Goal: Information Seeking & Learning: Learn about a topic

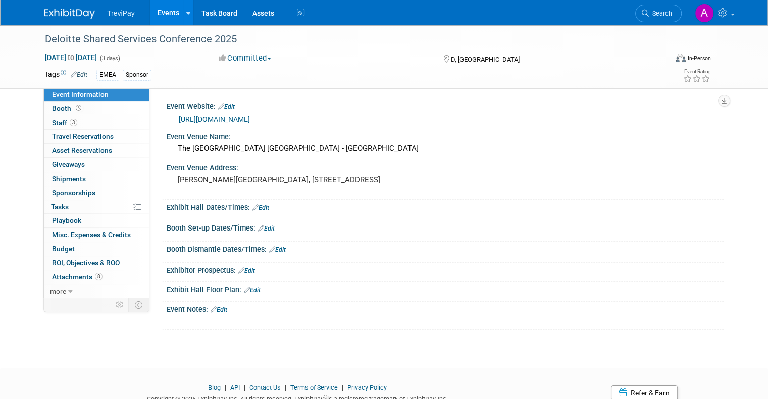
click at [87, 94] on span "Event Information" at bounding box center [80, 94] width 57 height 8
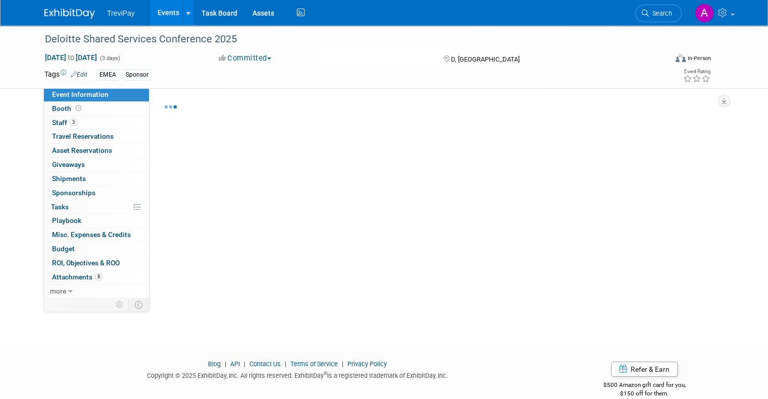
click at [87, 94] on span "Event Information" at bounding box center [80, 94] width 57 height 8
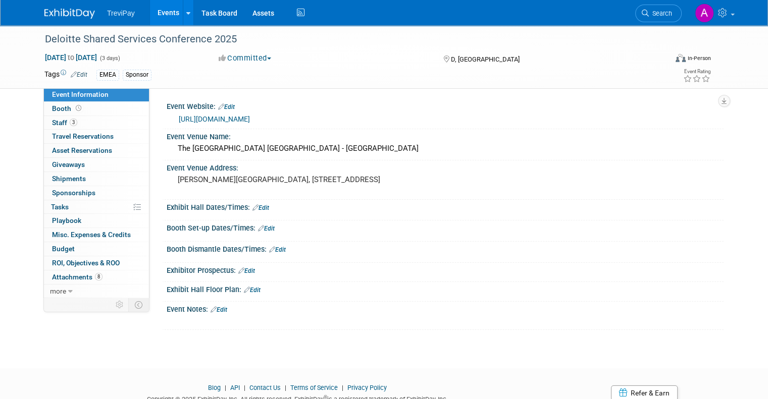
click at [69, 9] on img at bounding box center [69, 14] width 50 height 10
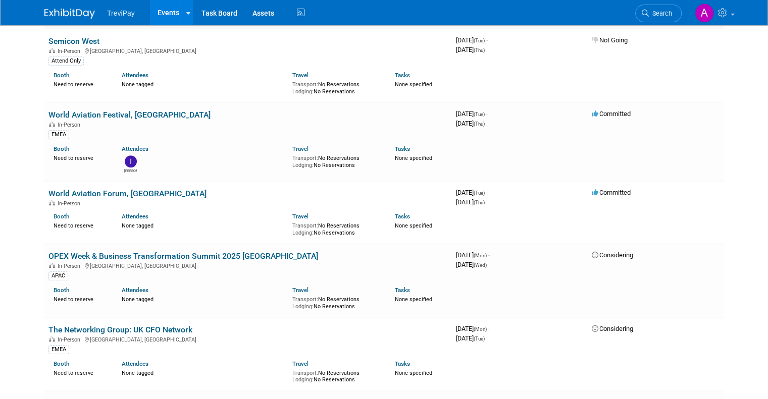
scroll to position [707, 0]
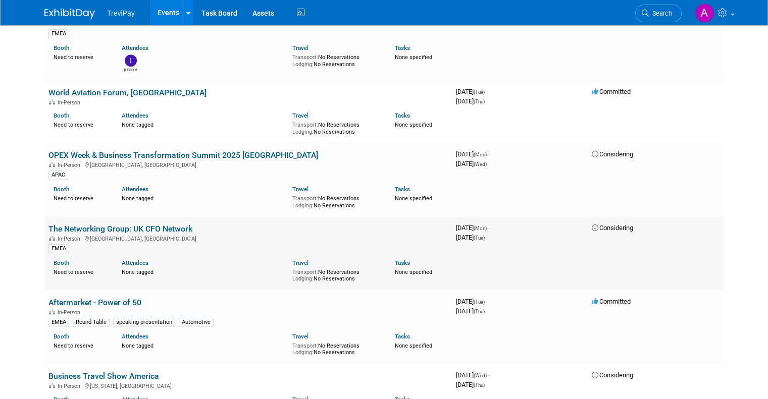
click at [174, 224] on link "The Networking Group: UK CFO Network" at bounding box center [120, 229] width 144 height 10
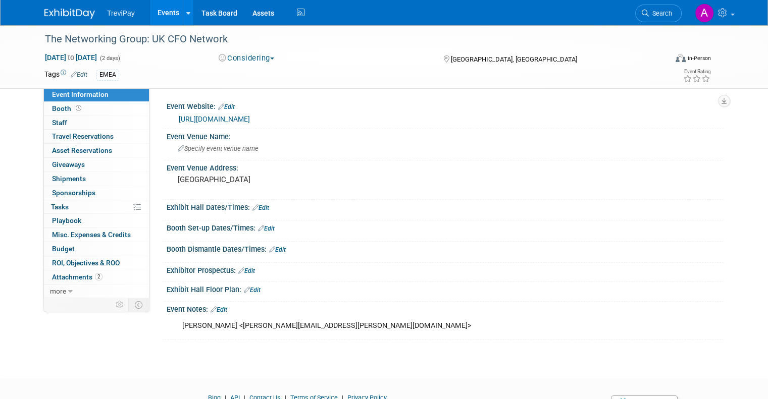
click at [250, 119] on link "[URL][DOMAIN_NAME]" at bounding box center [214, 119] width 71 height 8
